Goal: Browse casually

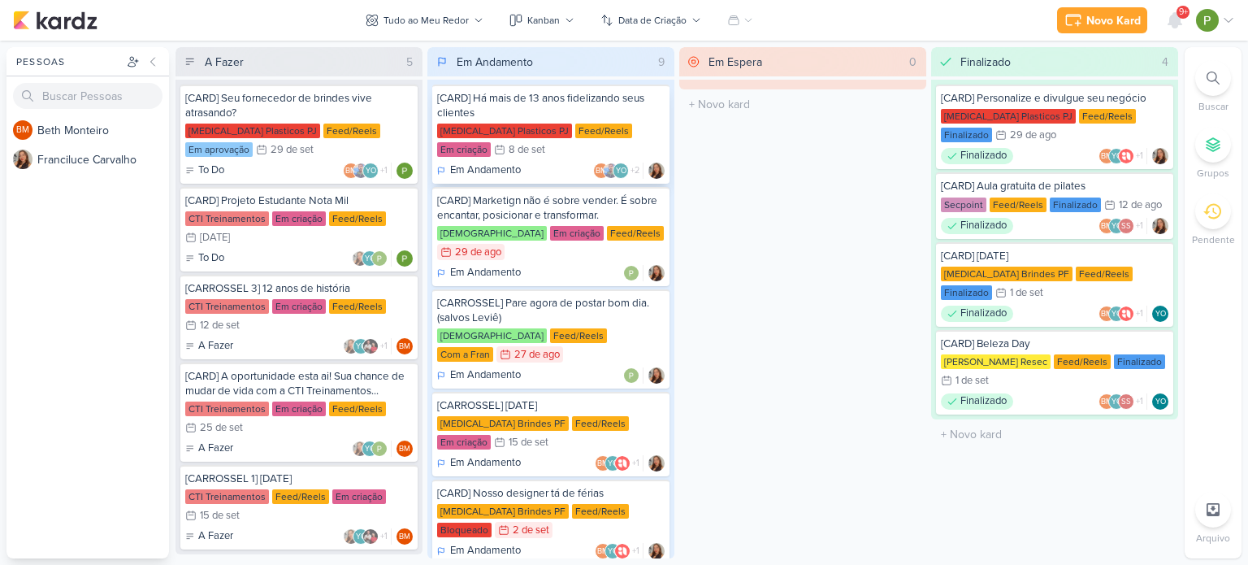
click at [575, 136] on div "Feed/Reels" at bounding box center [603, 131] width 57 height 15
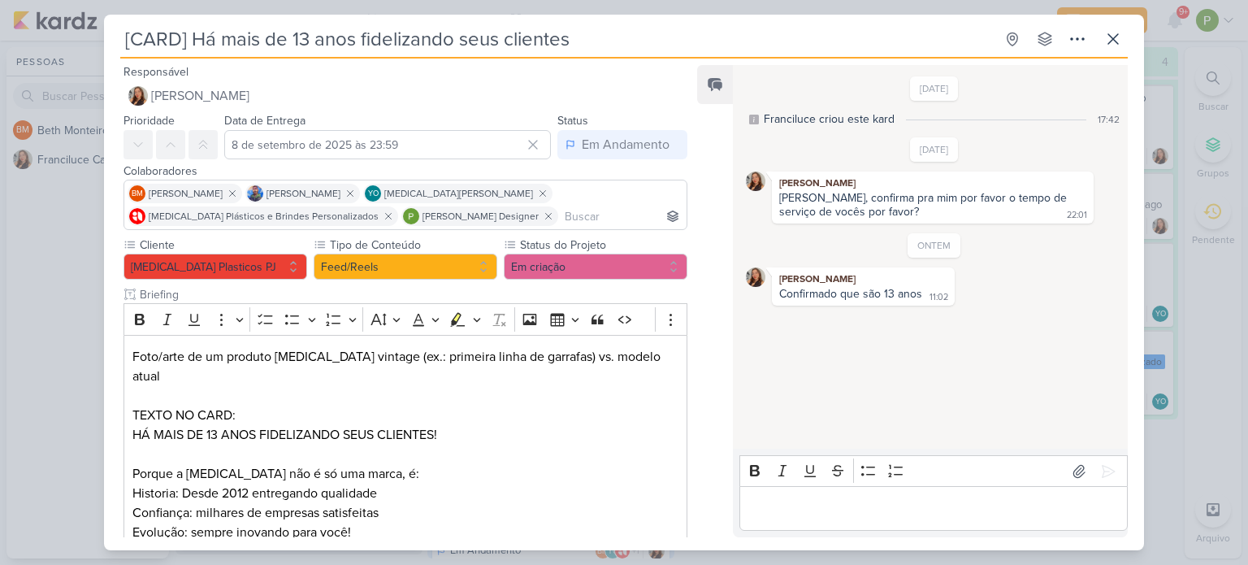
click at [39, 241] on div "[CARD] Há mais de 13 anos fidelizando seus clientes Criado por Franciluce" at bounding box center [624, 282] width 1248 height 565
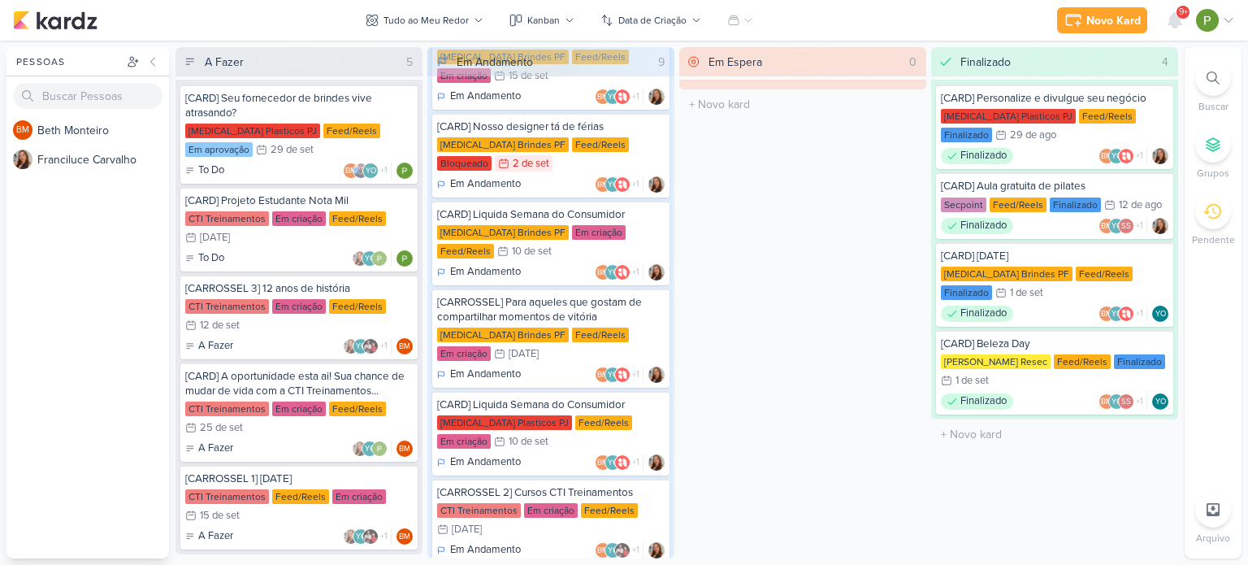
scroll to position [367, 0]
click at [567, 224] on div "[CARD] Liquida Semana do Consumidor [MEDICAL_DATA] Brindes PF Em criação Feed/R…" at bounding box center [550, 242] width 237 height 85
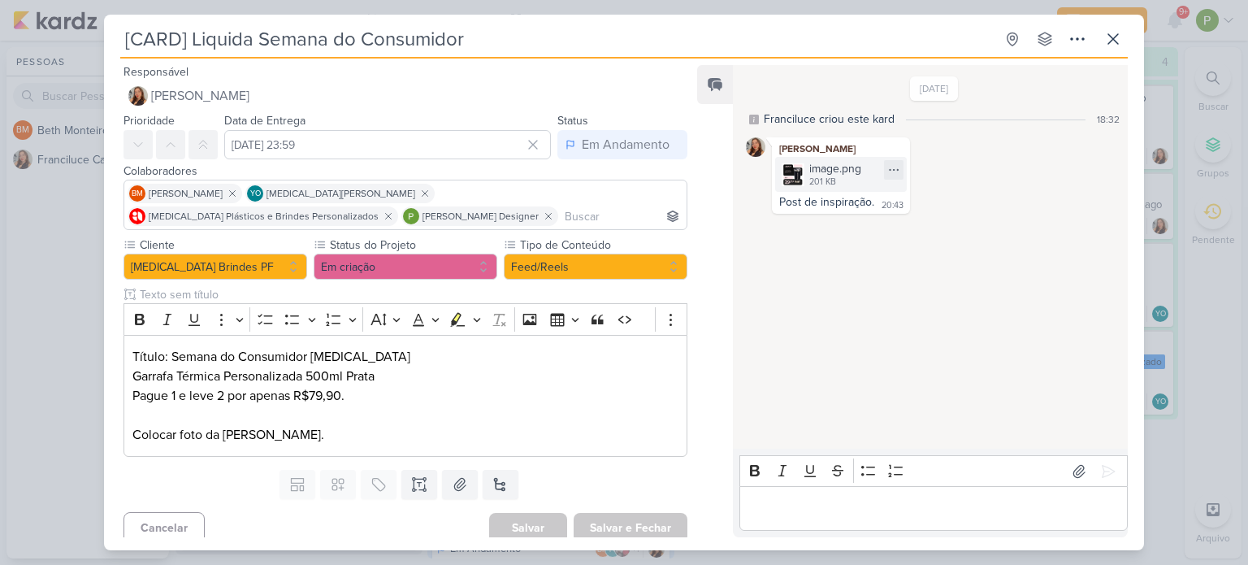
click at [796, 173] on img at bounding box center [793, 174] width 23 height 23
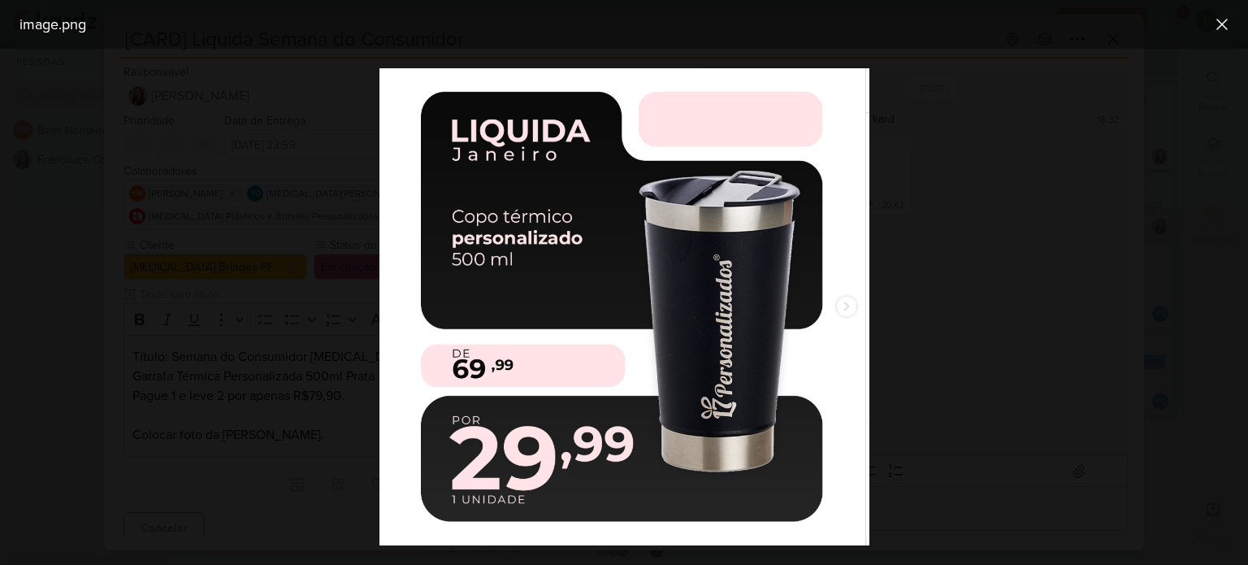
click at [1008, 217] on div at bounding box center [624, 307] width 1248 height 516
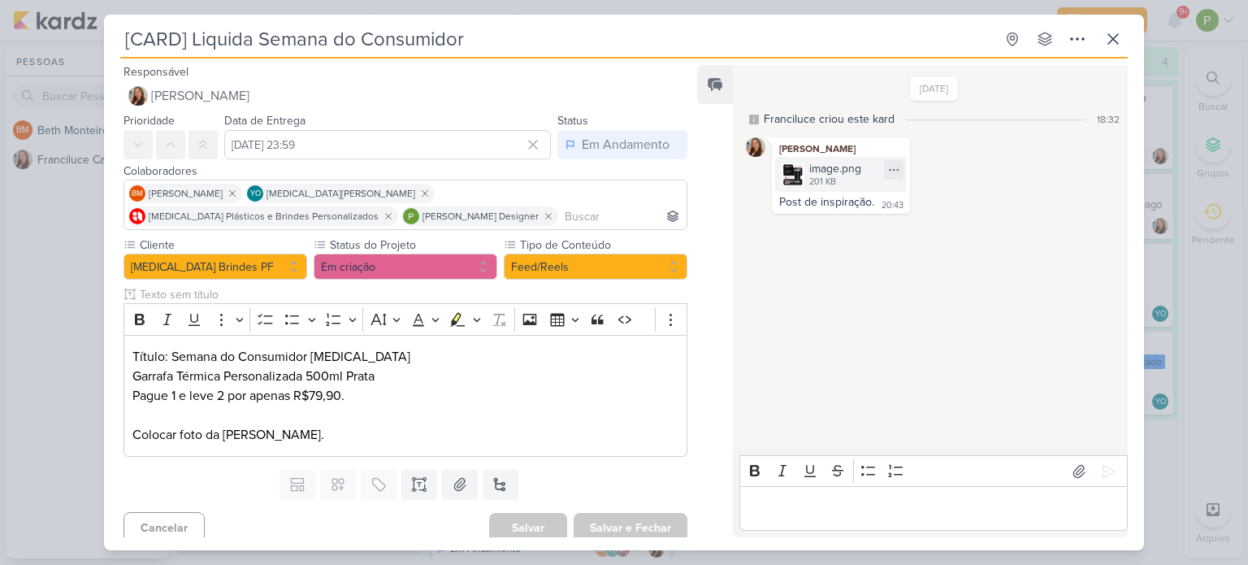
click at [811, 167] on div "image.png" at bounding box center [835, 168] width 52 height 17
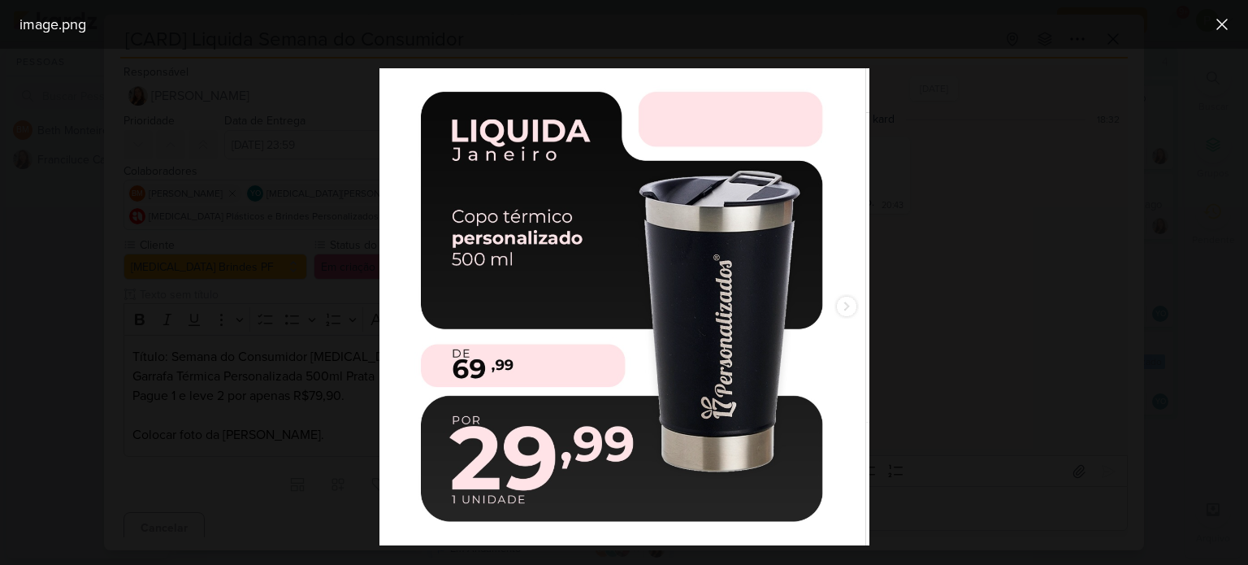
click at [856, 167] on img at bounding box center [624, 306] width 490 height 477
click at [1227, 17] on icon at bounding box center [1222, 25] width 20 height 20
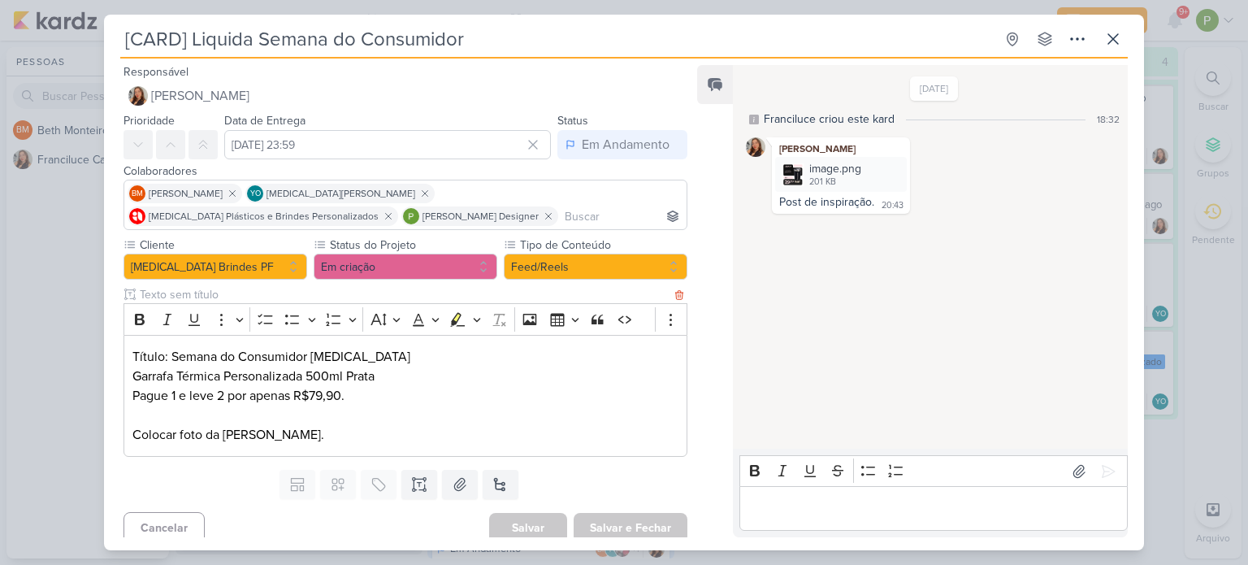
click at [379, 416] on p "Editor editing area: main" at bounding box center [405, 415] width 546 height 20
click at [21, 375] on div "[CARD] Liquida Semana do Consumidor Criado por Franciluce" at bounding box center [624, 282] width 1248 height 565
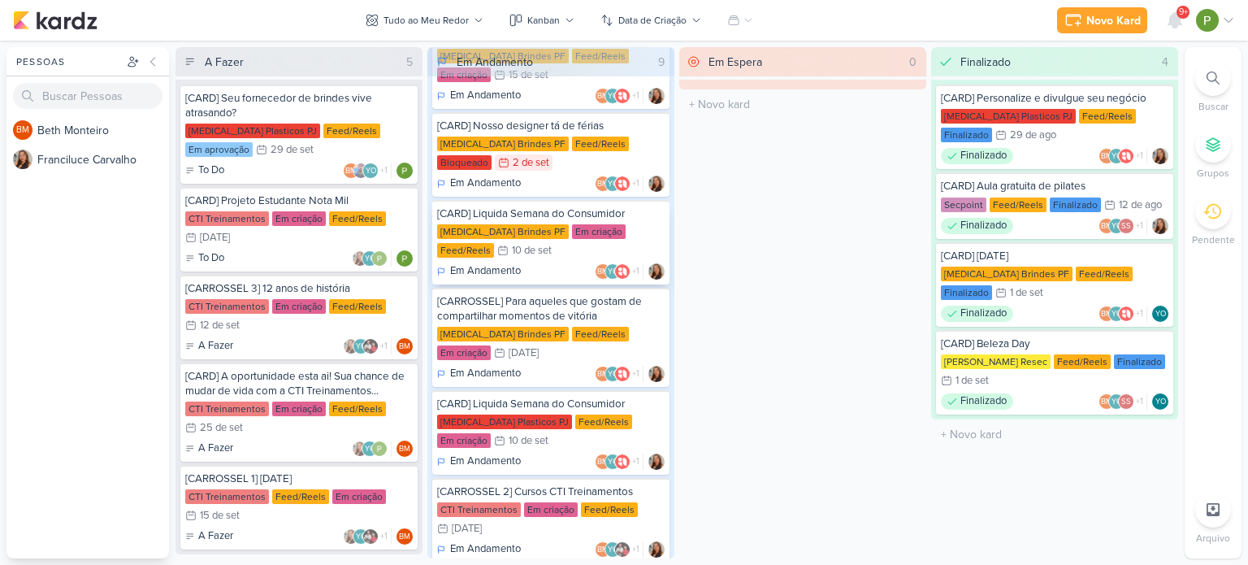
click at [557, 224] on div "[MEDICAL_DATA] Brindes PF Em criação Feed/Reels 10/9 [DATE]" at bounding box center [551, 242] width 228 height 36
